Goal: Task Accomplishment & Management: Use online tool/utility

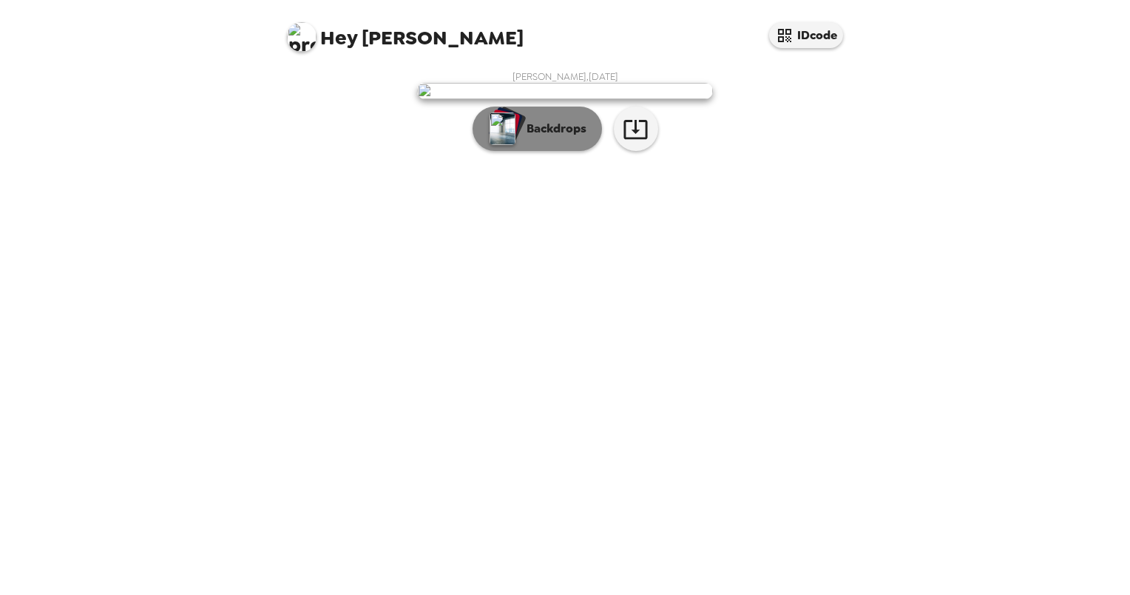
click at [548, 138] on p "Backdrops" at bounding box center [552, 129] width 67 height 18
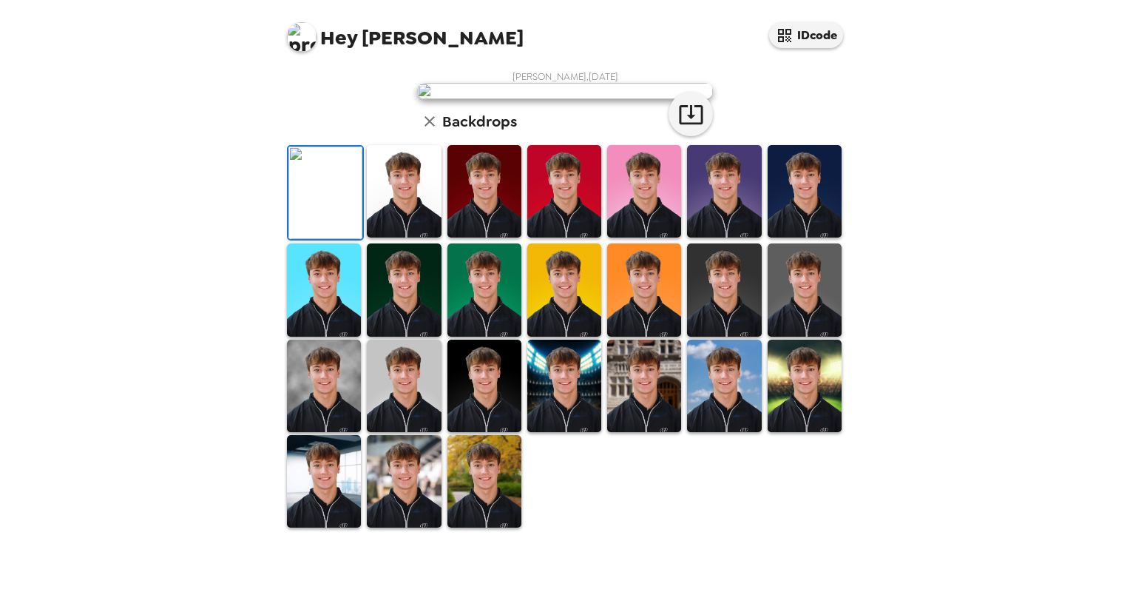
scroll to position [302, 0]
click at [566, 432] on img at bounding box center [564, 385] width 74 height 92
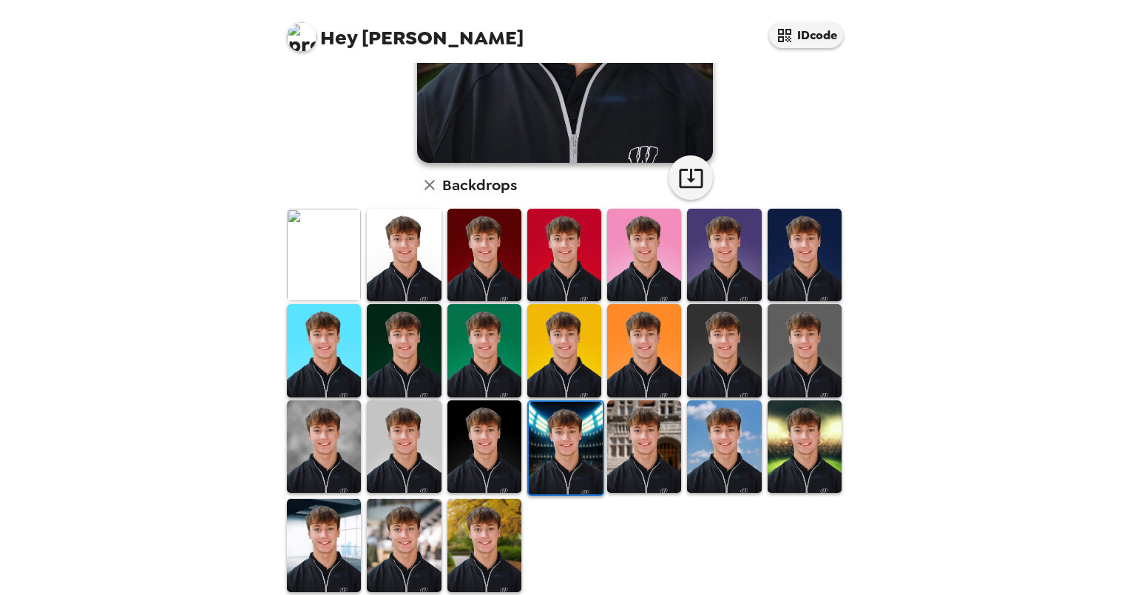
scroll to position [297, 0]
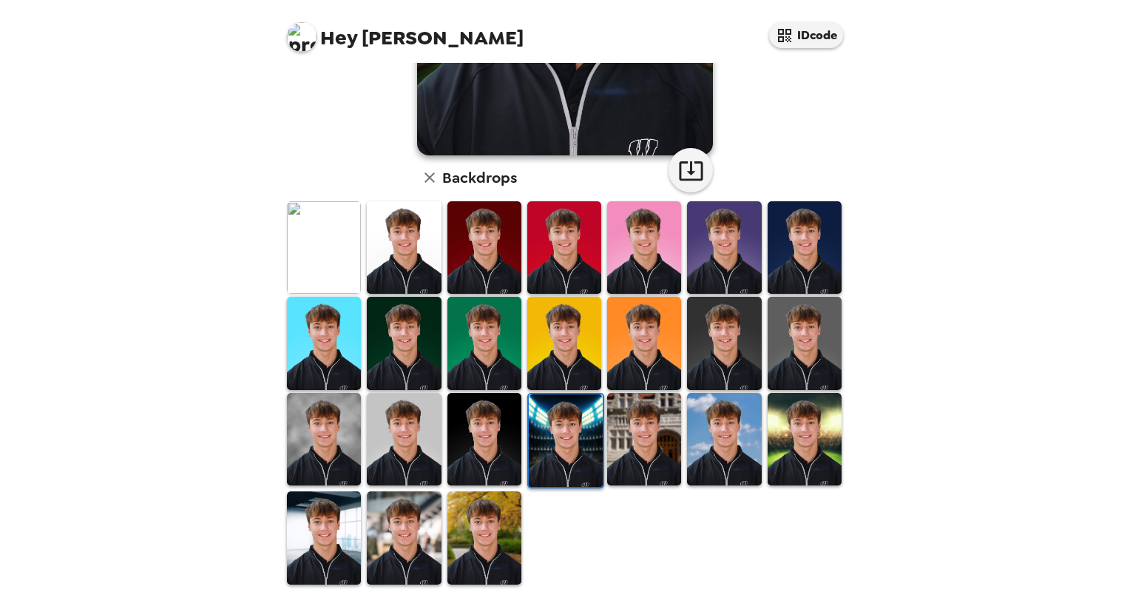
click at [642, 447] on img at bounding box center [644, 439] width 74 height 92
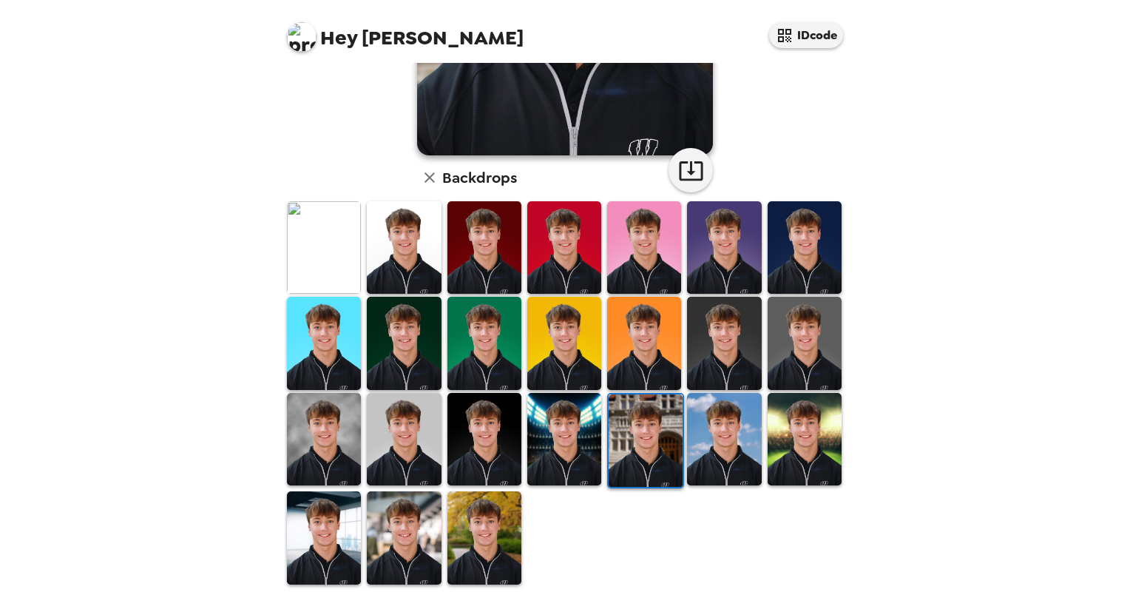
click at [416, 260] on img at bounding box center [404, 247] width 74 height 92
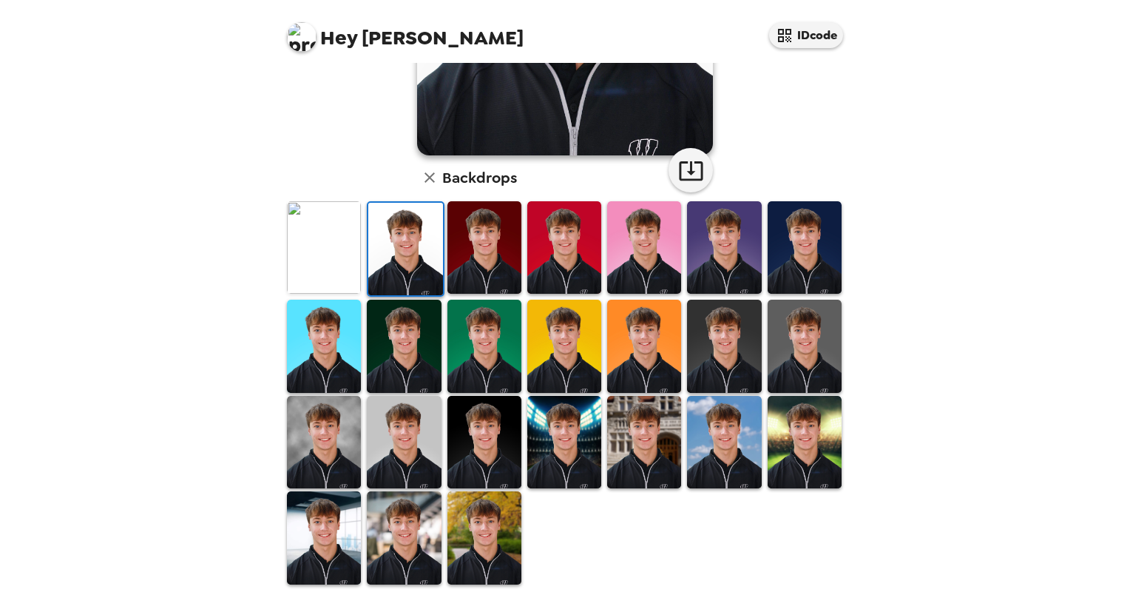
click at [322, 263] on img at bounding box center [324, 247] width 74 height 92
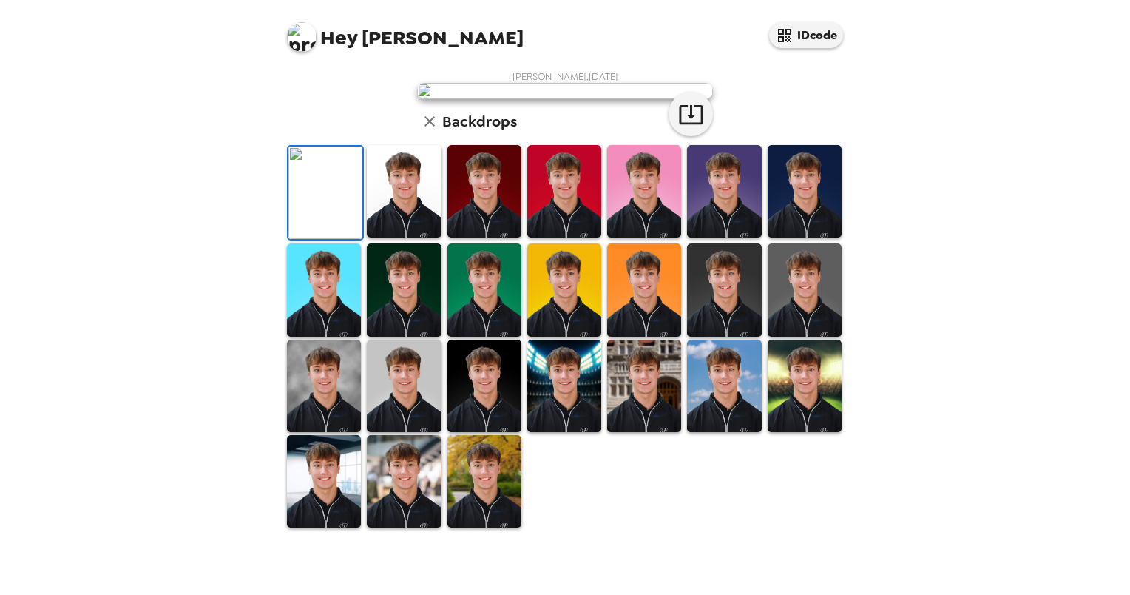
click at [305, 432] on img at bounding box center [324, 385] width 74 height 92
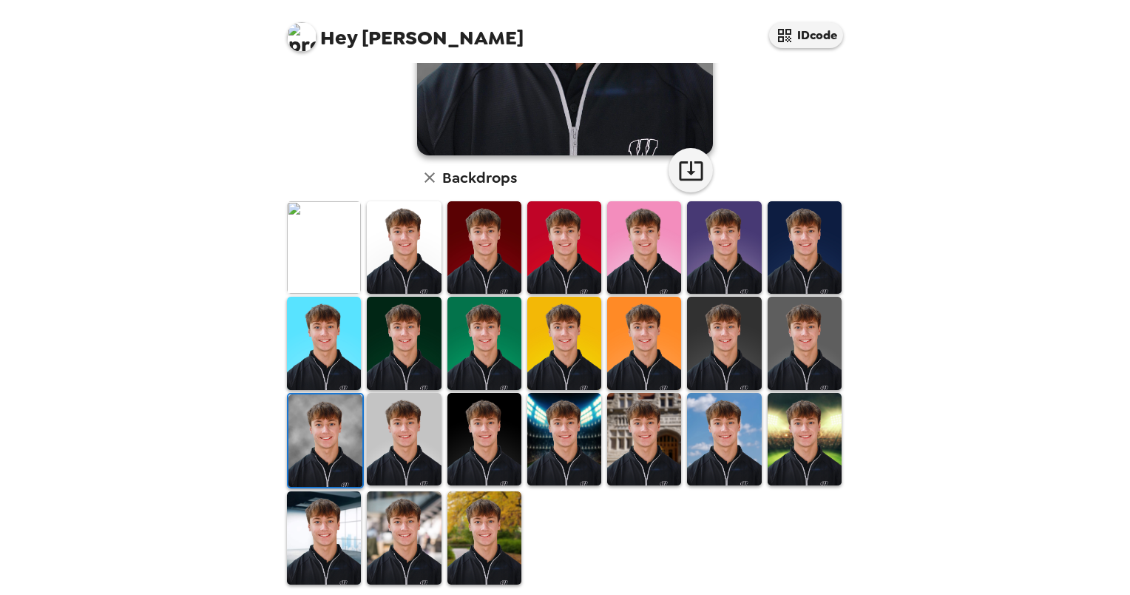
scroll to position [0, 0]
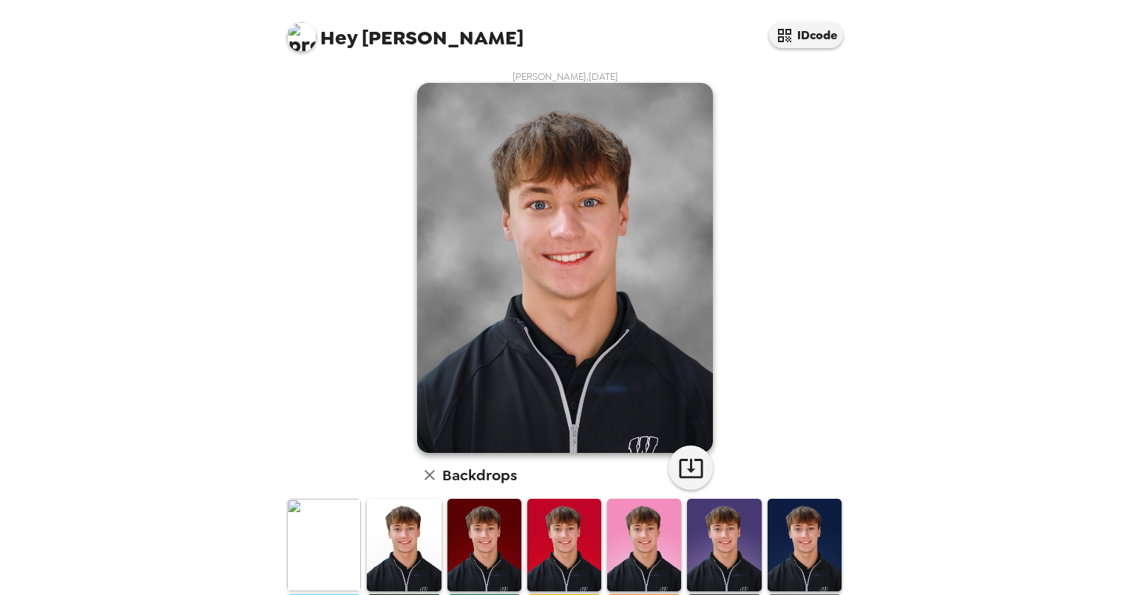
click at [314, 550] on img at bounding box center [324, 544] width 74 height 92
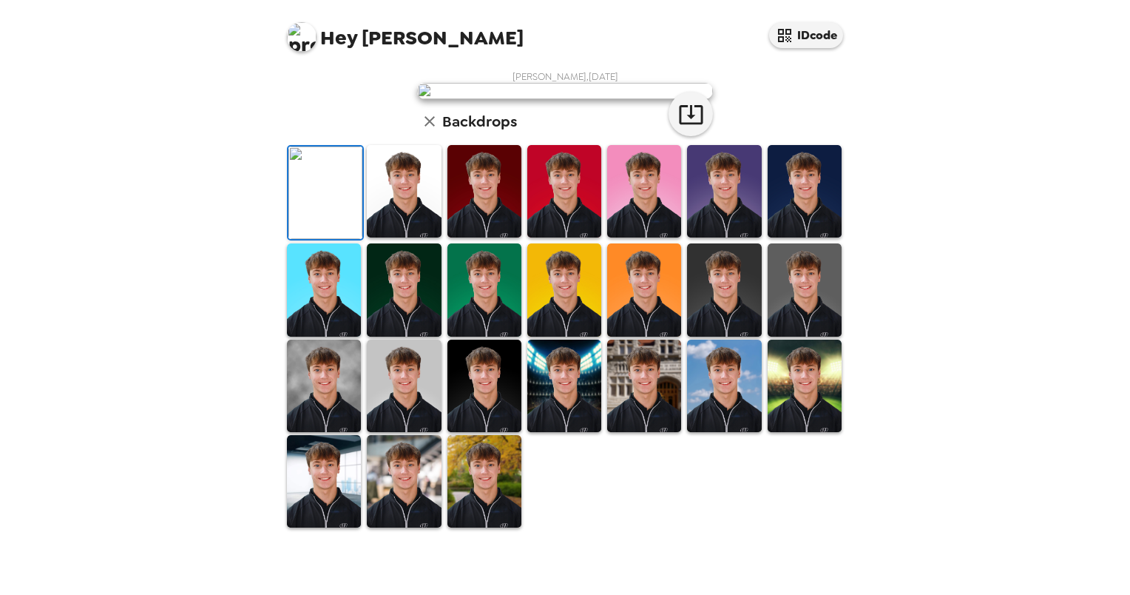
scroll to position [302, 0]
click at [322, 421] on img at bounding box center [324, 385] width 74 height 92
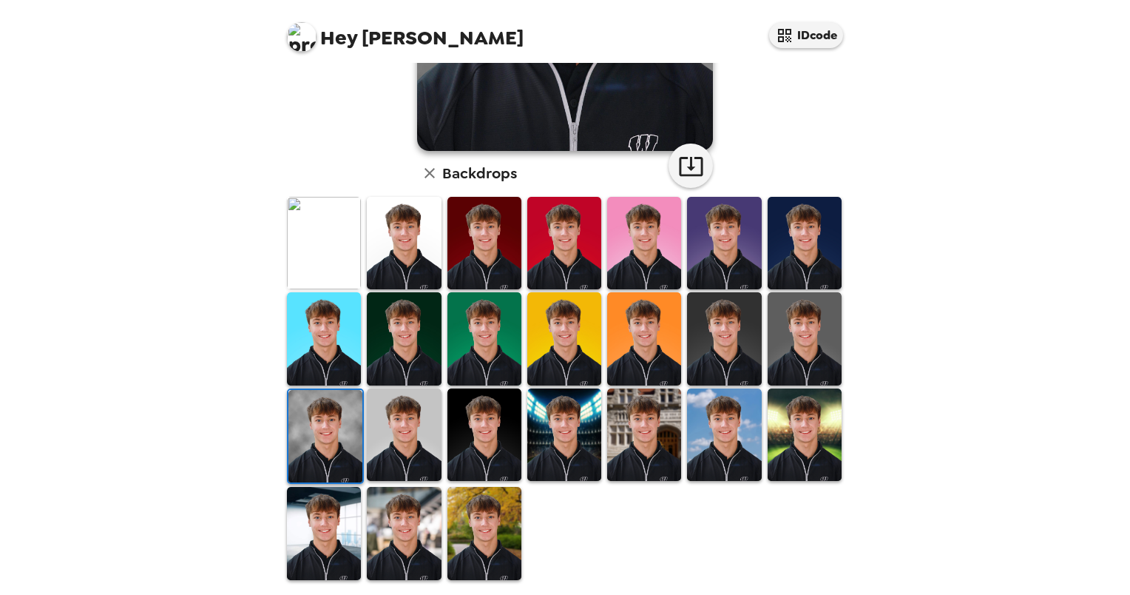
click at [479, 414] on img at bounding box center [484, 434] width 74 height 92
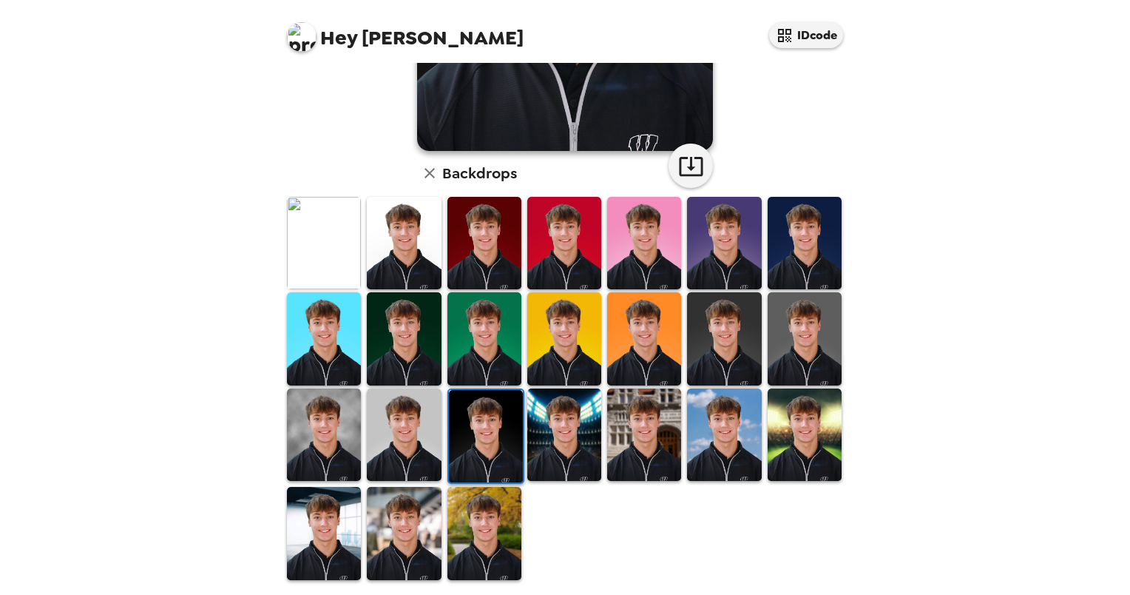
click at [299, 435] on img at bounding box center [324, 434] width 74 height 92
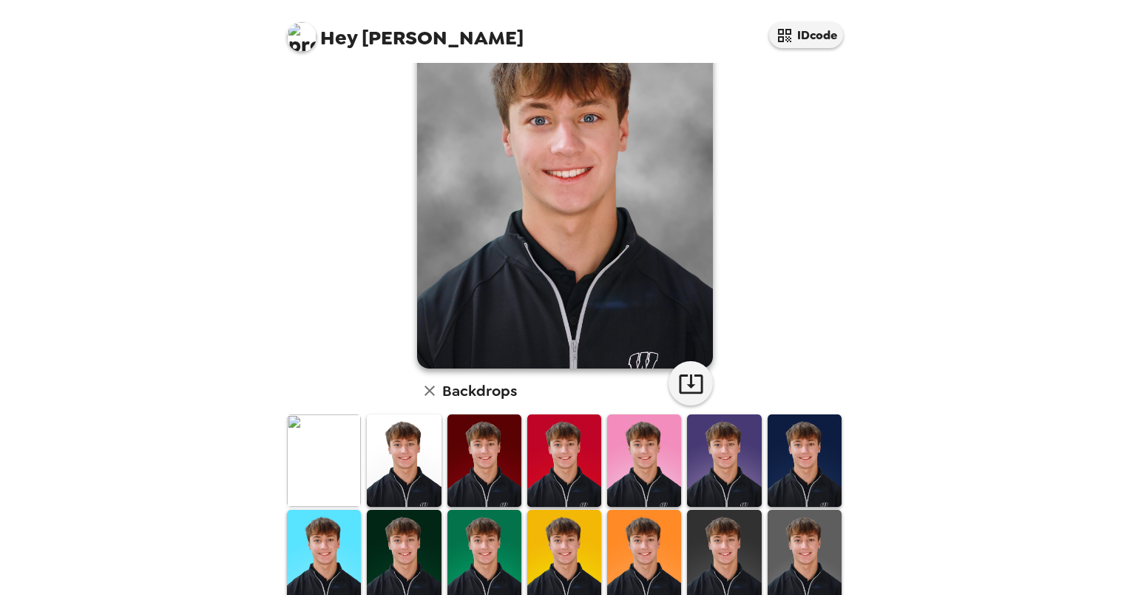
scroll to position [83, 0]
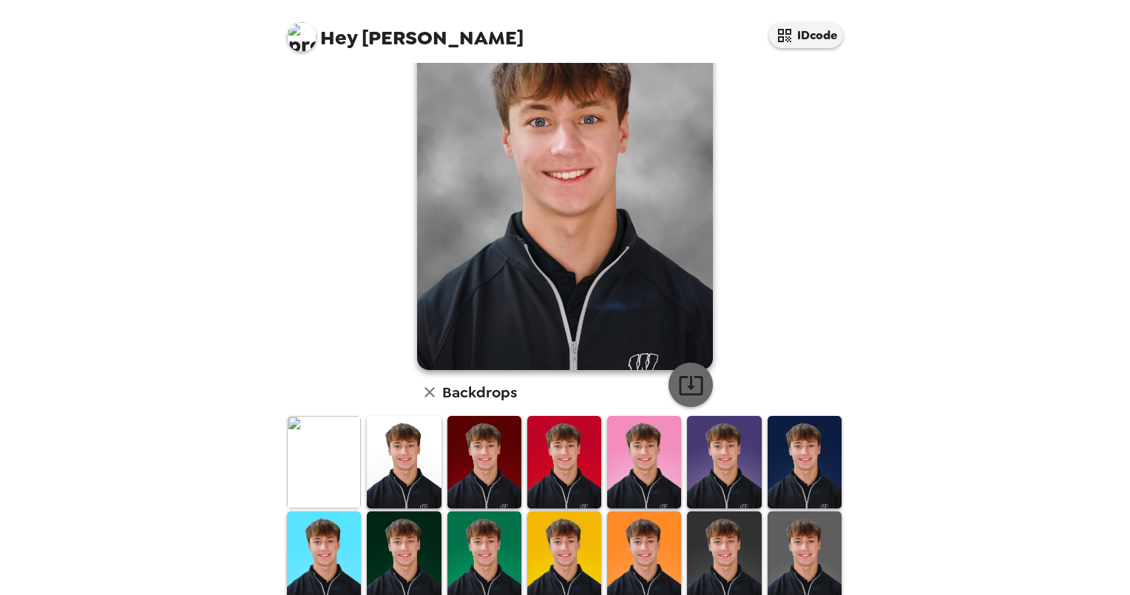
click at [681, 376] on icon "button" at bounding box center [691, 385] width 24 height 19
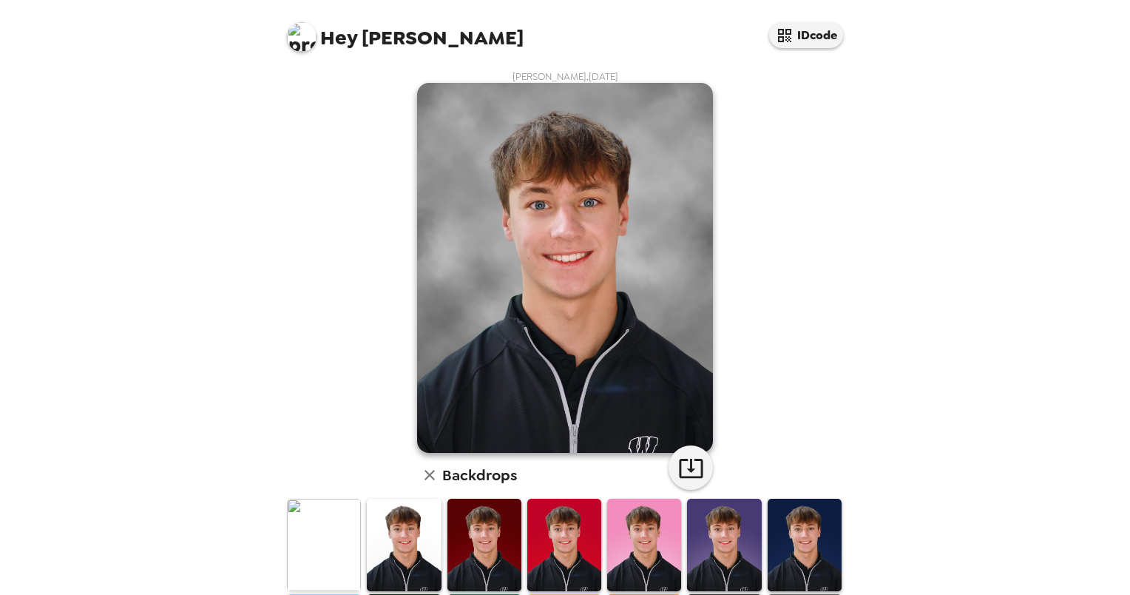
click at [423, 535] on img at bounding box center [404, 544] width 74 height 92
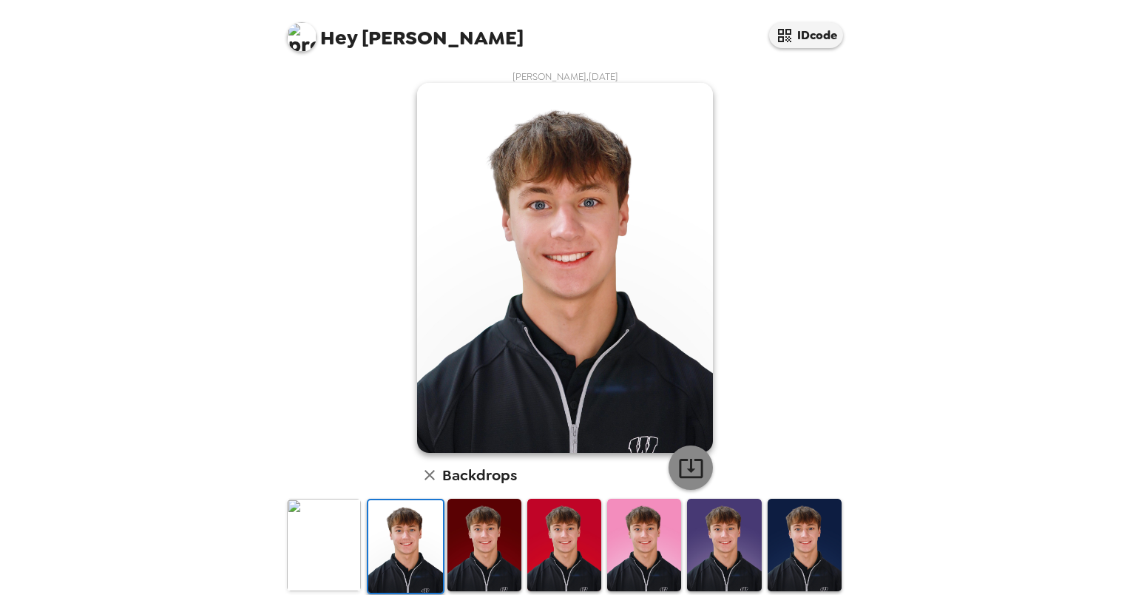
click at [683, 466] on icon "button" at bounding box center [691, 468] width 26 height 26
click at [424, 473] on icon "button" at bounding box center [429, 475] width 10 height 10
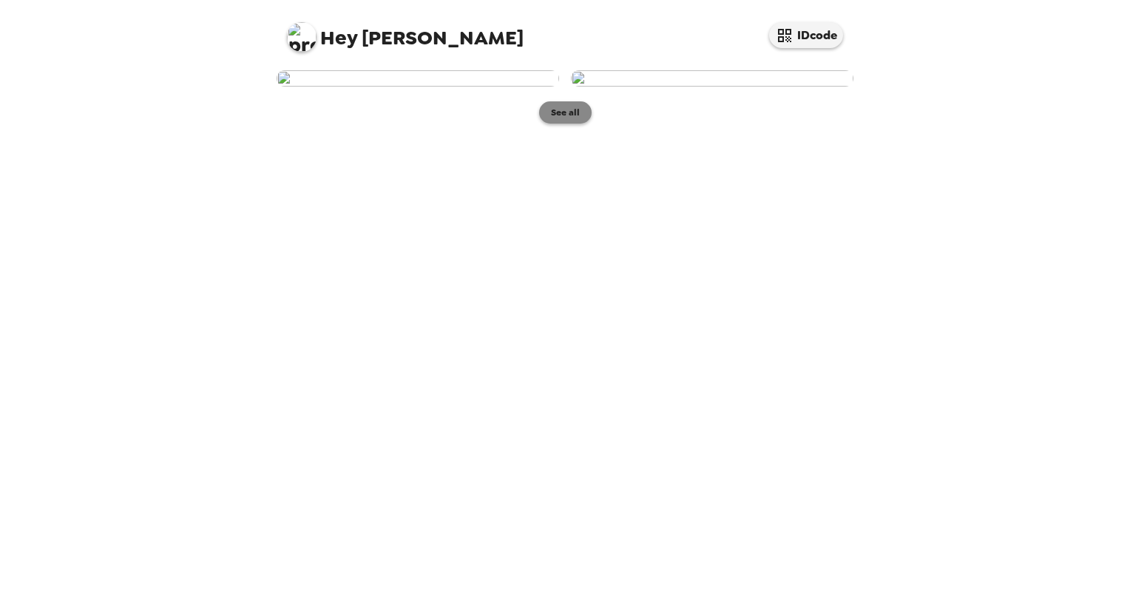
click at [568, 123] on button "See all" at bounding box center [565, 112] width 53 height 22
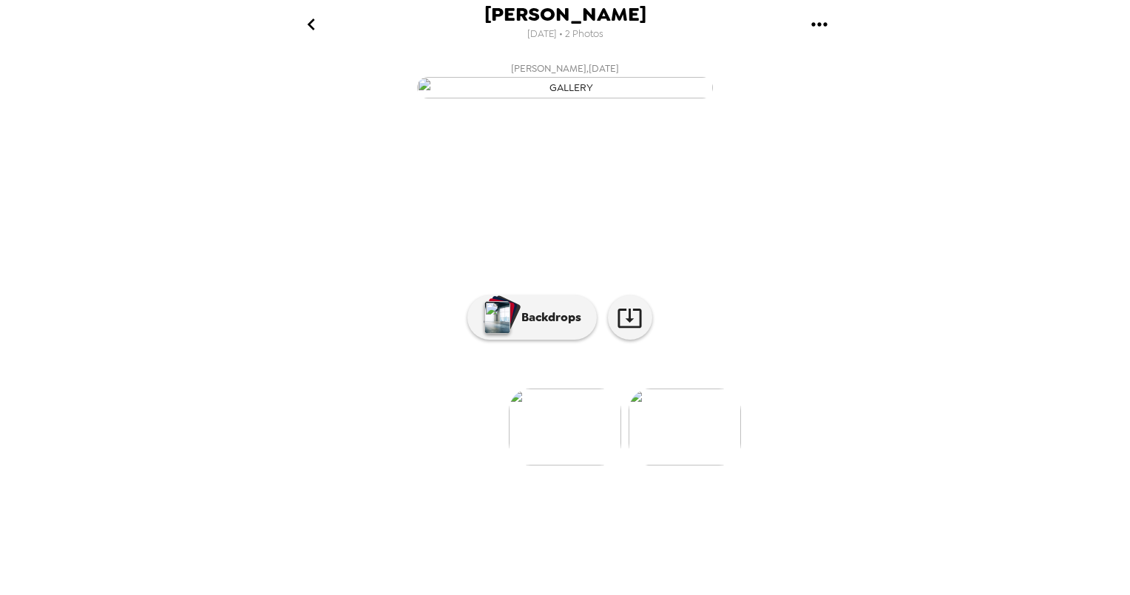
click at [305, 18] on icon "go back" at bounding box center [311, 25] width 24 height 24
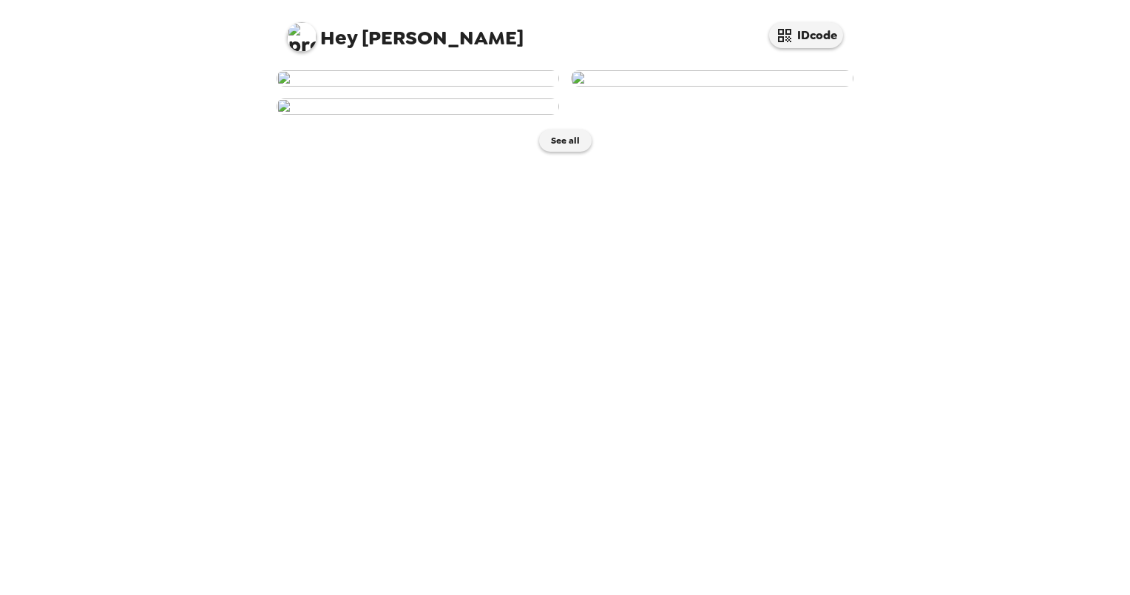
scroll to position [240, 0]
